Goal: Consume media (video, audio)

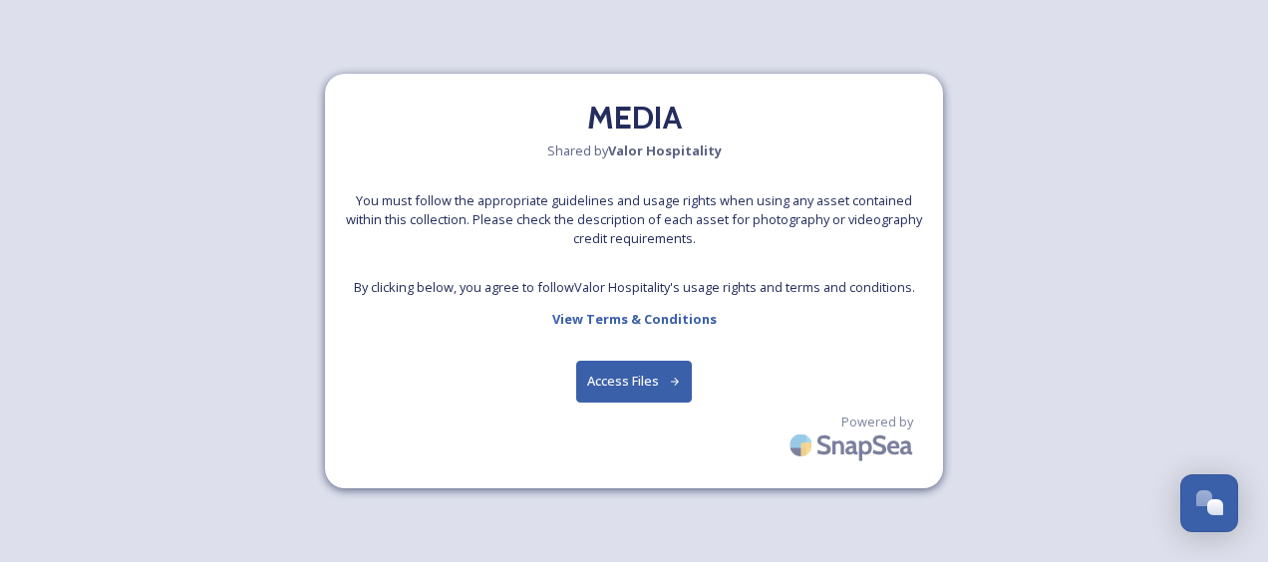
click at [659, 383] on button "Access Files" at bounding box center [634, 381] width 117 height 41
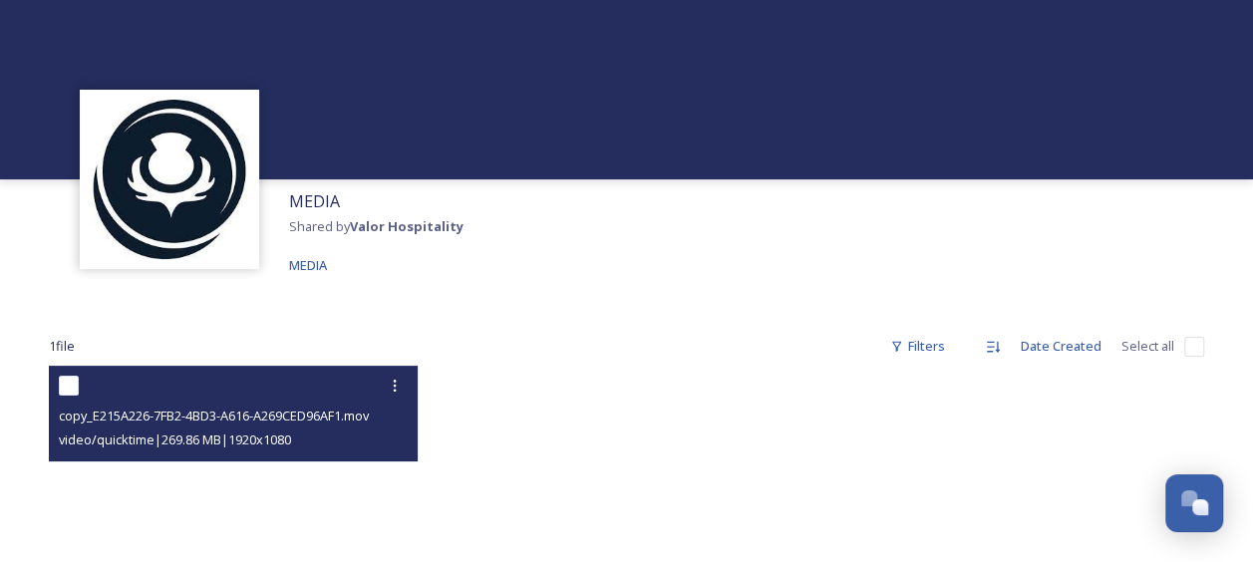
click at [226, 481] on video "copy_E215A226-7FB2-4BD3-A616-A269CED96AF1.mov" at bounding box center [233, 469] width 369 height 207
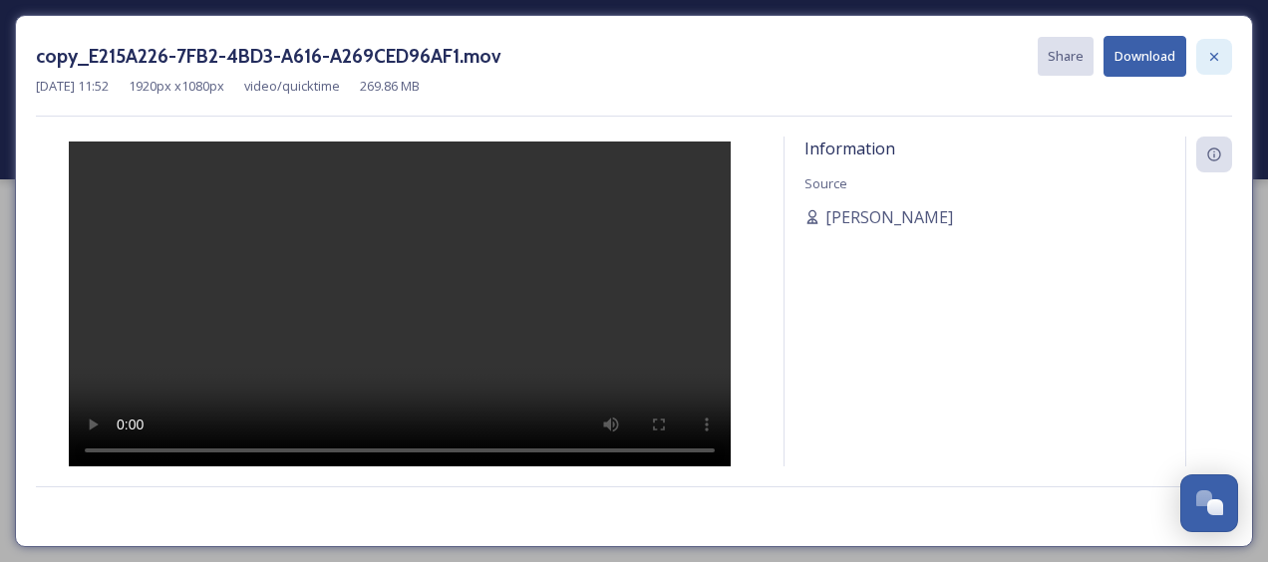
click at [1211, 66] on div at bounding box center [1215, 57] width 36 height 36
